Goal: Information Seeking & Learning: Compare options

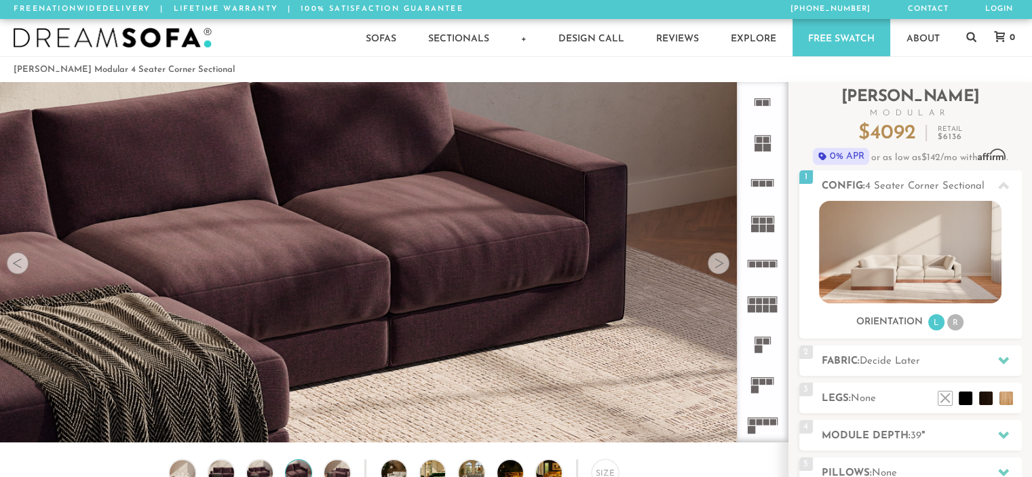
click at [765, 221] on rect at bounding box center [763, 221] width 6 height 6
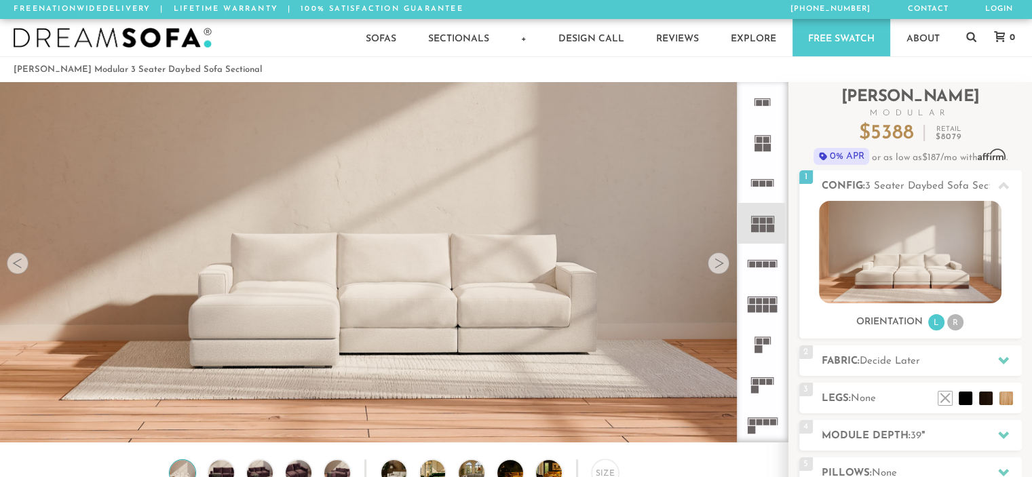
click at [765, 183] on rect at bounding box center [763, 183] width 6 height 6
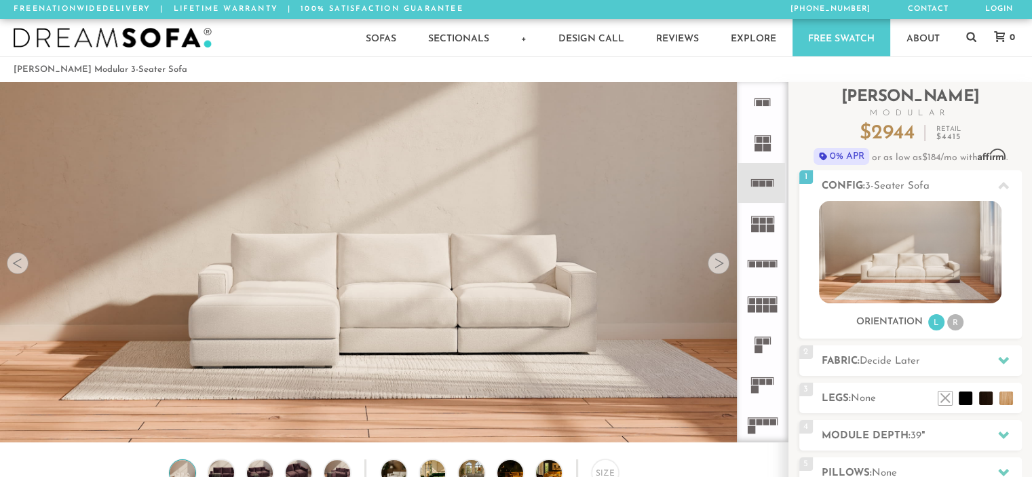
click at [761, 96] on icon at bounding box center [762, 102] width 40 height 40
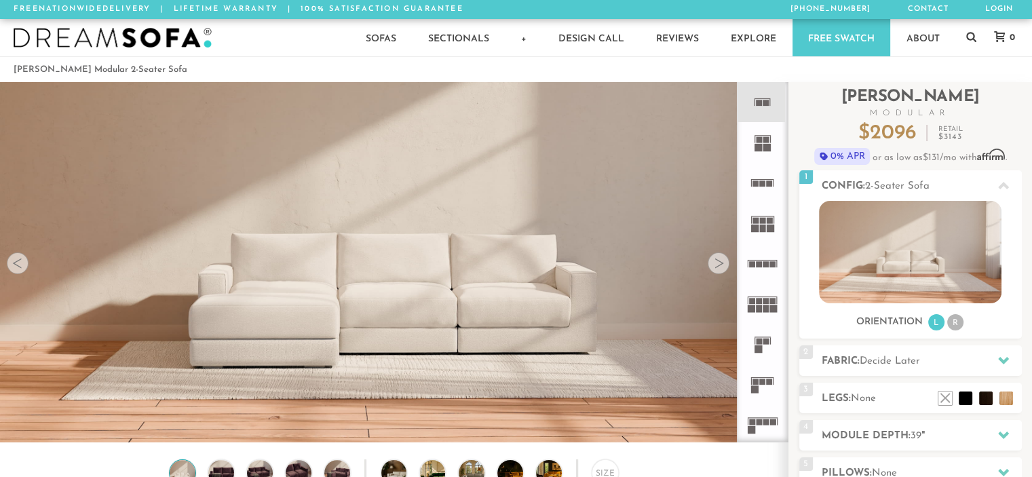
click at [762, 178] on icon at bounding box center [762, 183] width 40 height 40
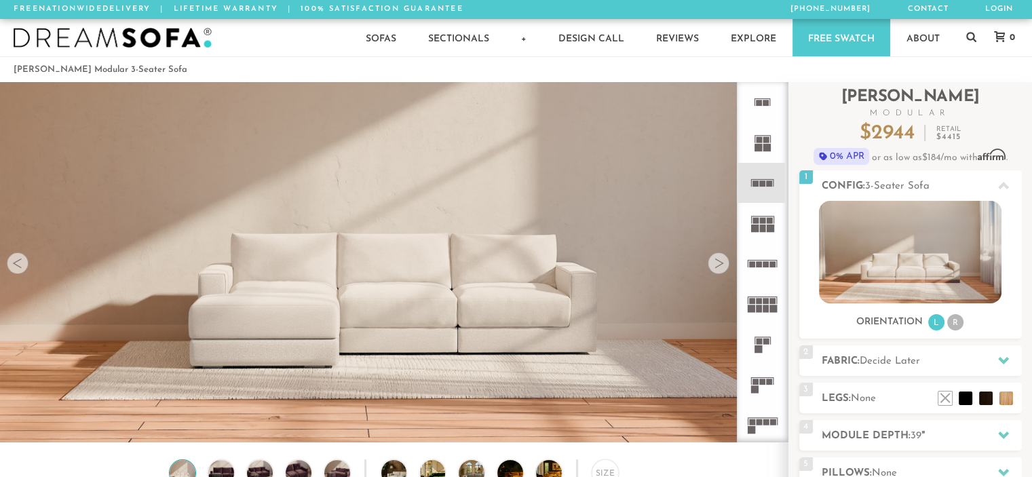
click at [763, 103] on rect at bounding box center [766, 103] width 6 height 6
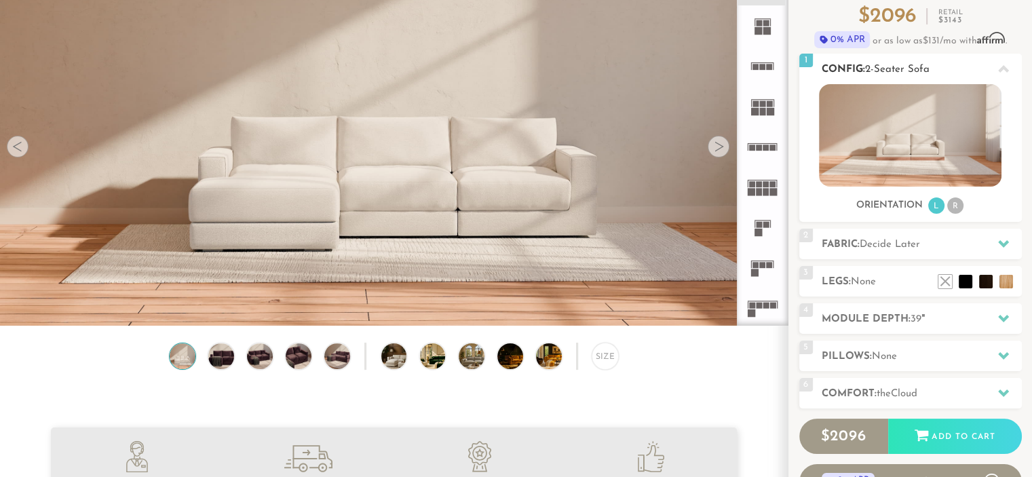
scroll to position [111, 0]
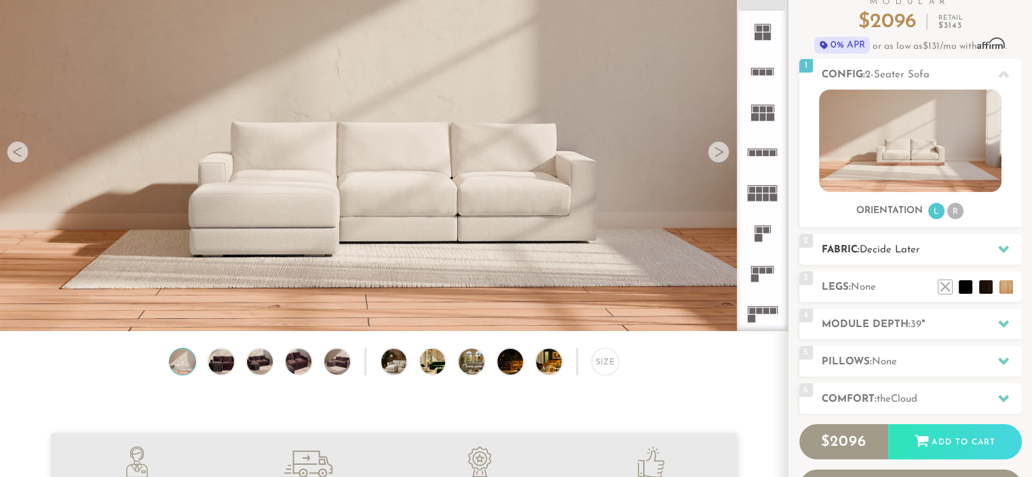
click at [939, 242] on h2 "Fabric: Decide Later" at bounding box center [922, 250] width 200 height 16
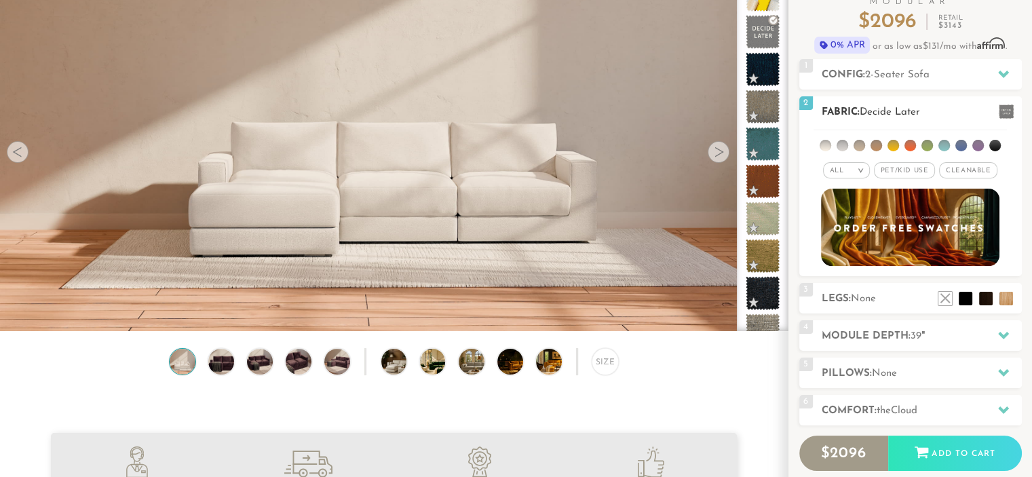
click at [921, 170] on span "Pet/Kid Use x" at bounding box center [904, 170] width 61 height 16
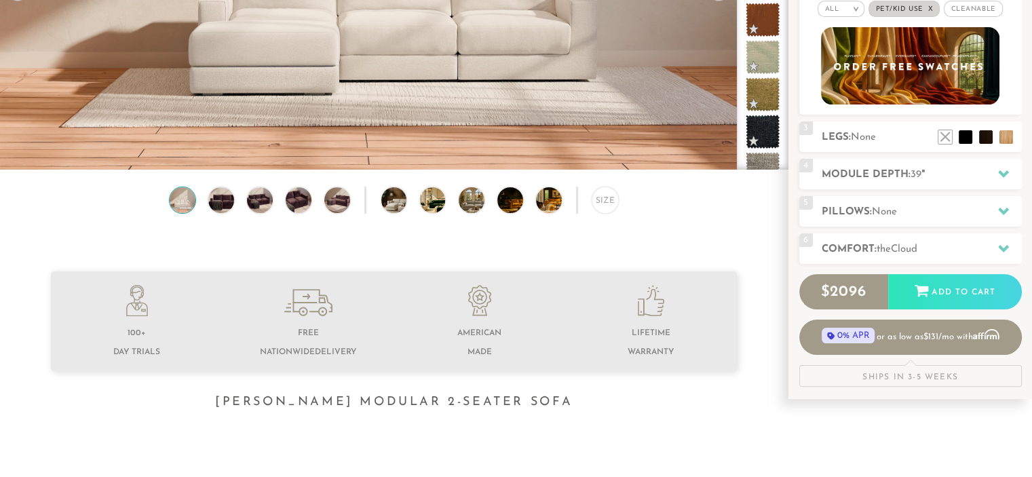
scroll to position [271, 0]
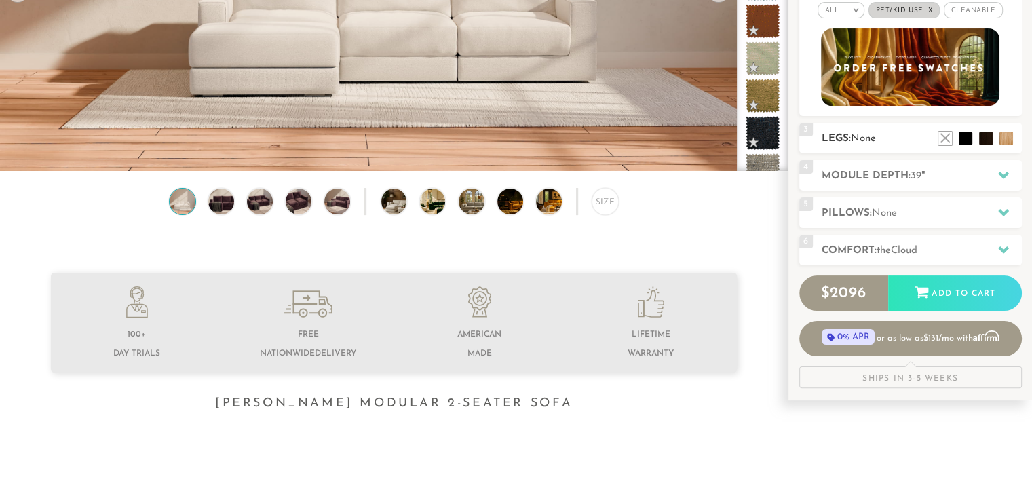
click at [884, 142] on h2 "Legs: None" at bounding box center [922, 139] width 200 height 16
click at [962, 138] on li at bounding box center [945, 118] width 54 height 54
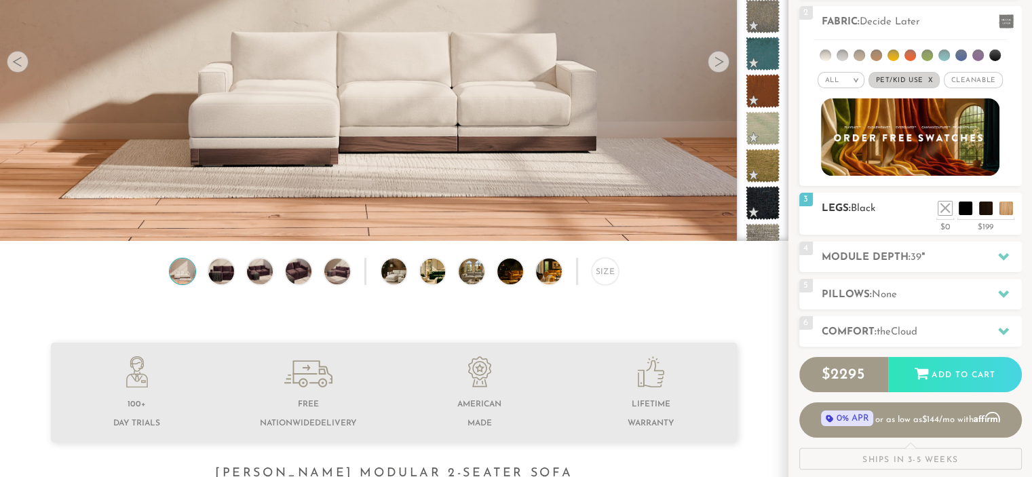
scroll to position [207, 0]
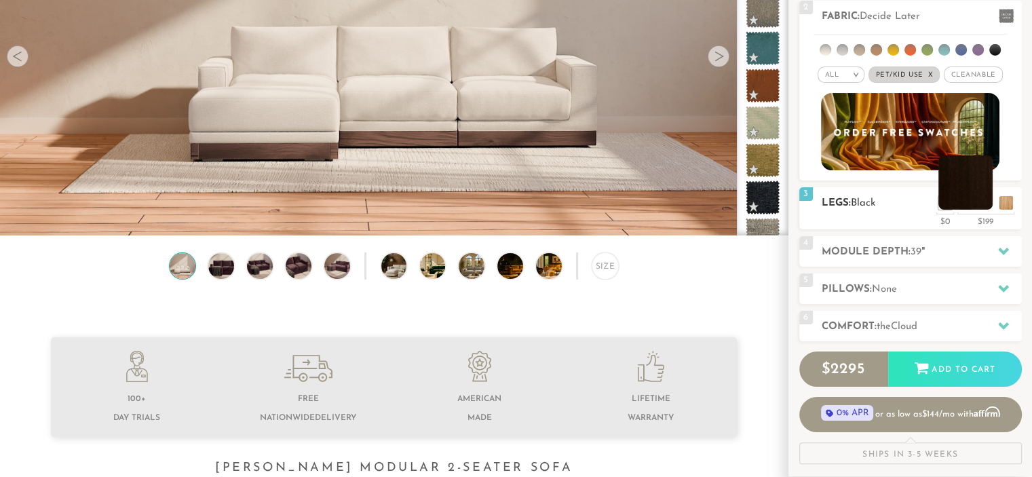
click at [976, 196] on li at bounding box center [965, 182] width 54 height 54
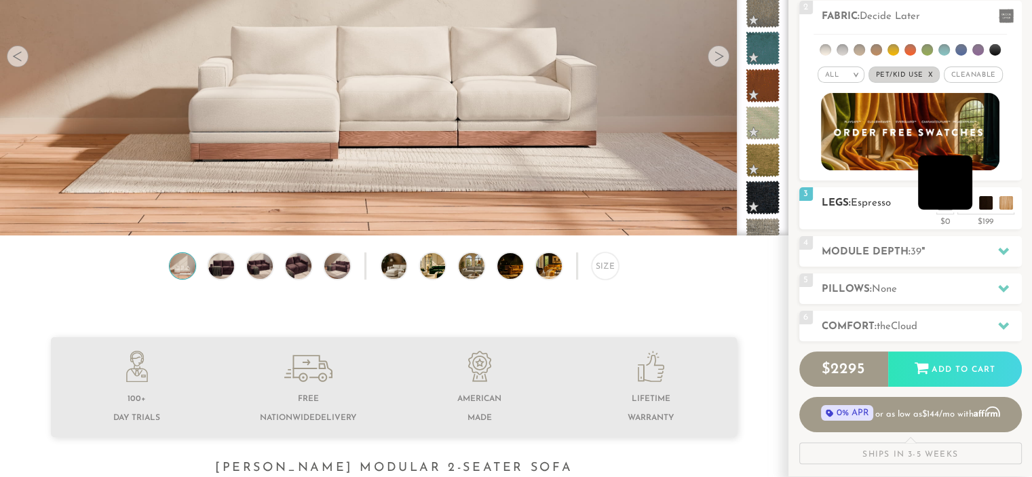
click at [962, 200] on li at bounding box center [945, 182] width 54 height 54
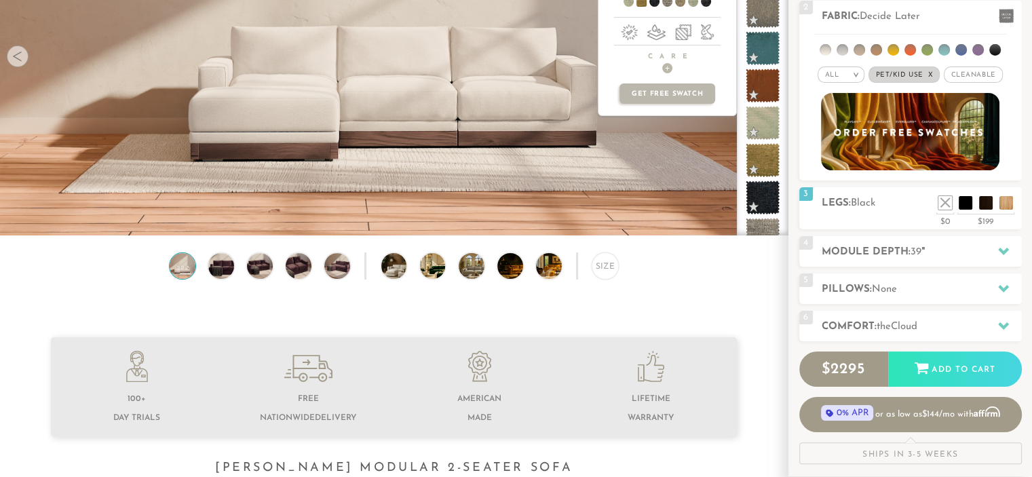
scroll to position [0, 0]
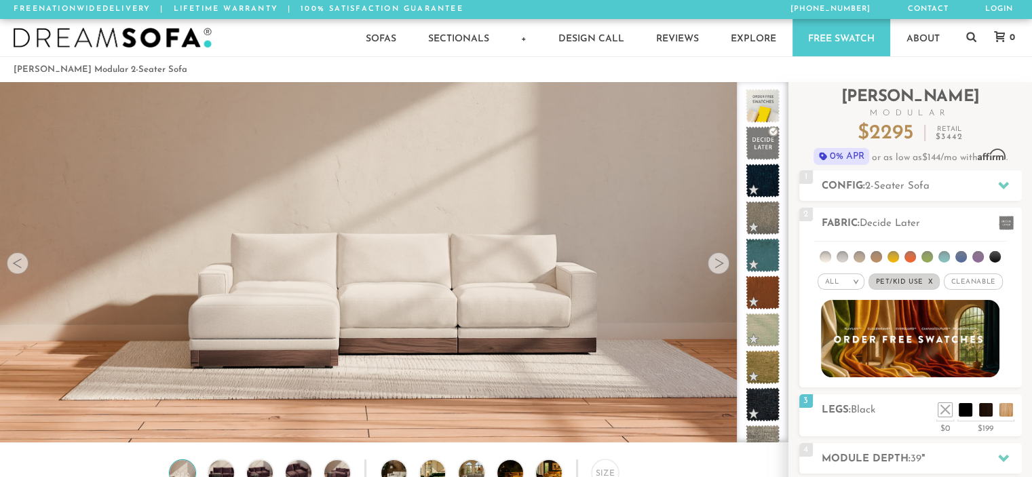
click at [715, 269] on div at bounding box center [719, 263] width 22 height 22
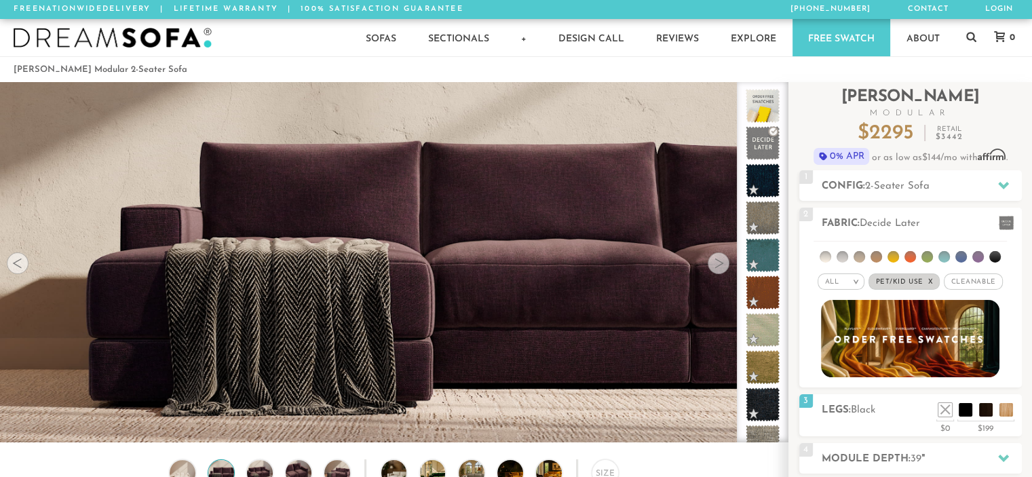
click at [715, 269] on div at bounding box center [719, 263] width 22 height 22
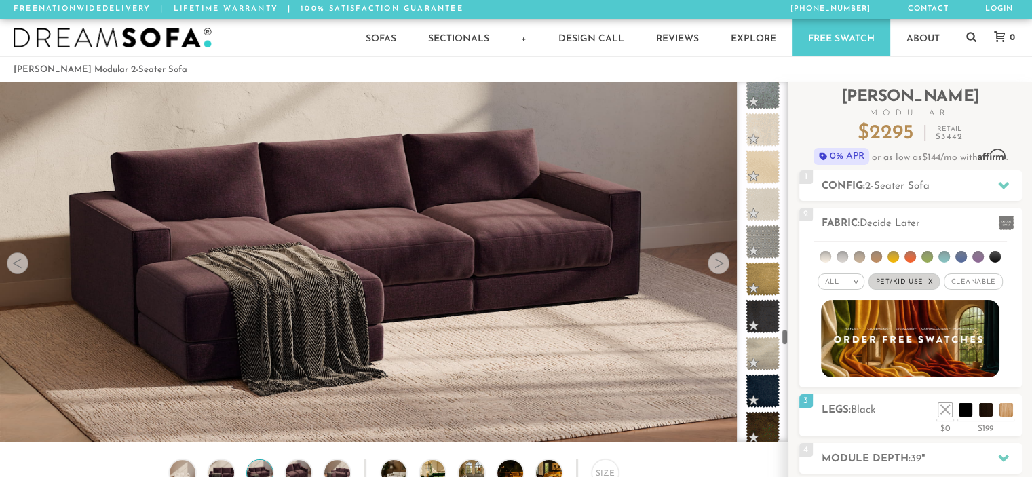
scroll to position [5350, 0]
